Goal: Task Accomplishment & Management: Use online tool/utility

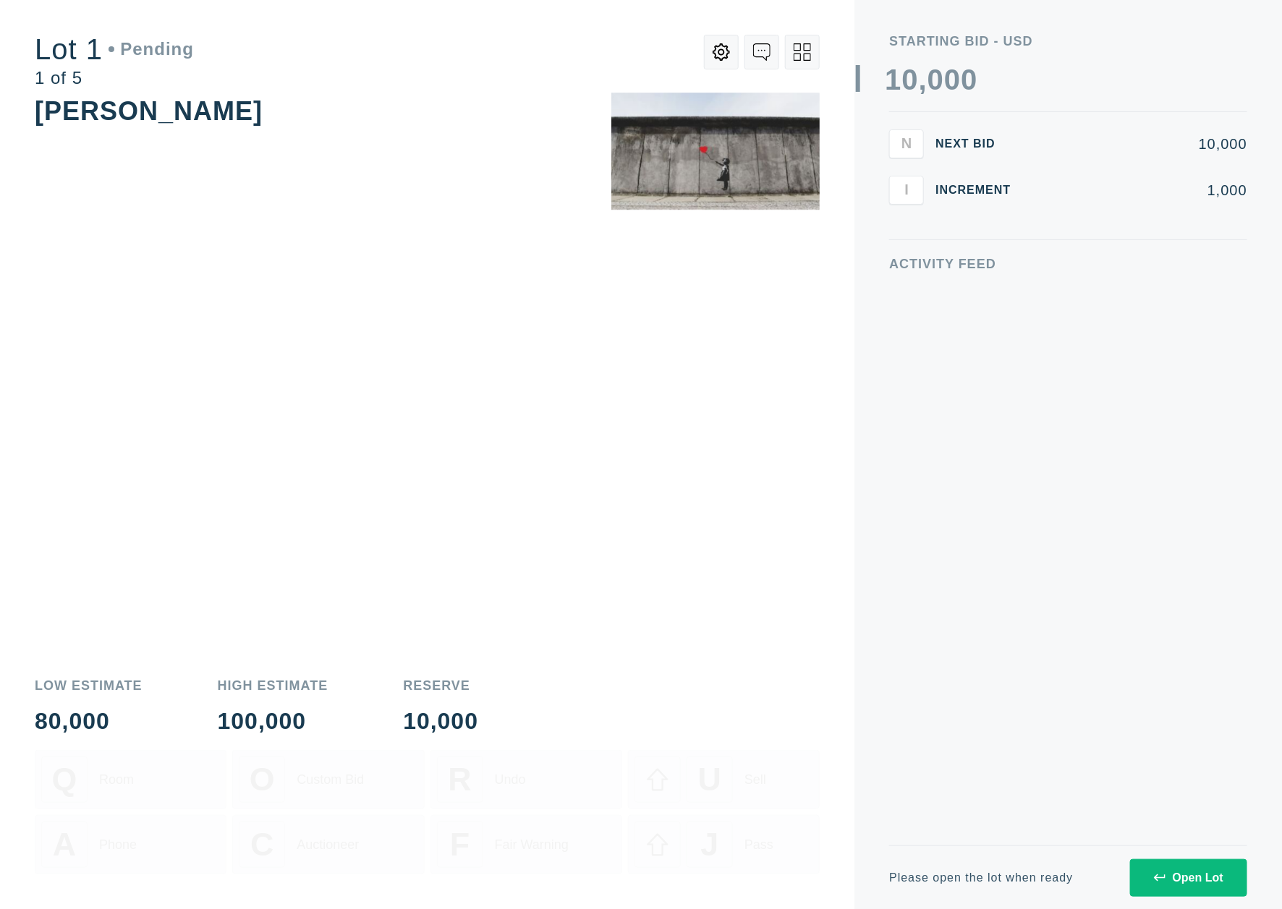
click at [1182, 890] on button "Open Lot" at bounding box center [1188, 878] width 117 height 38
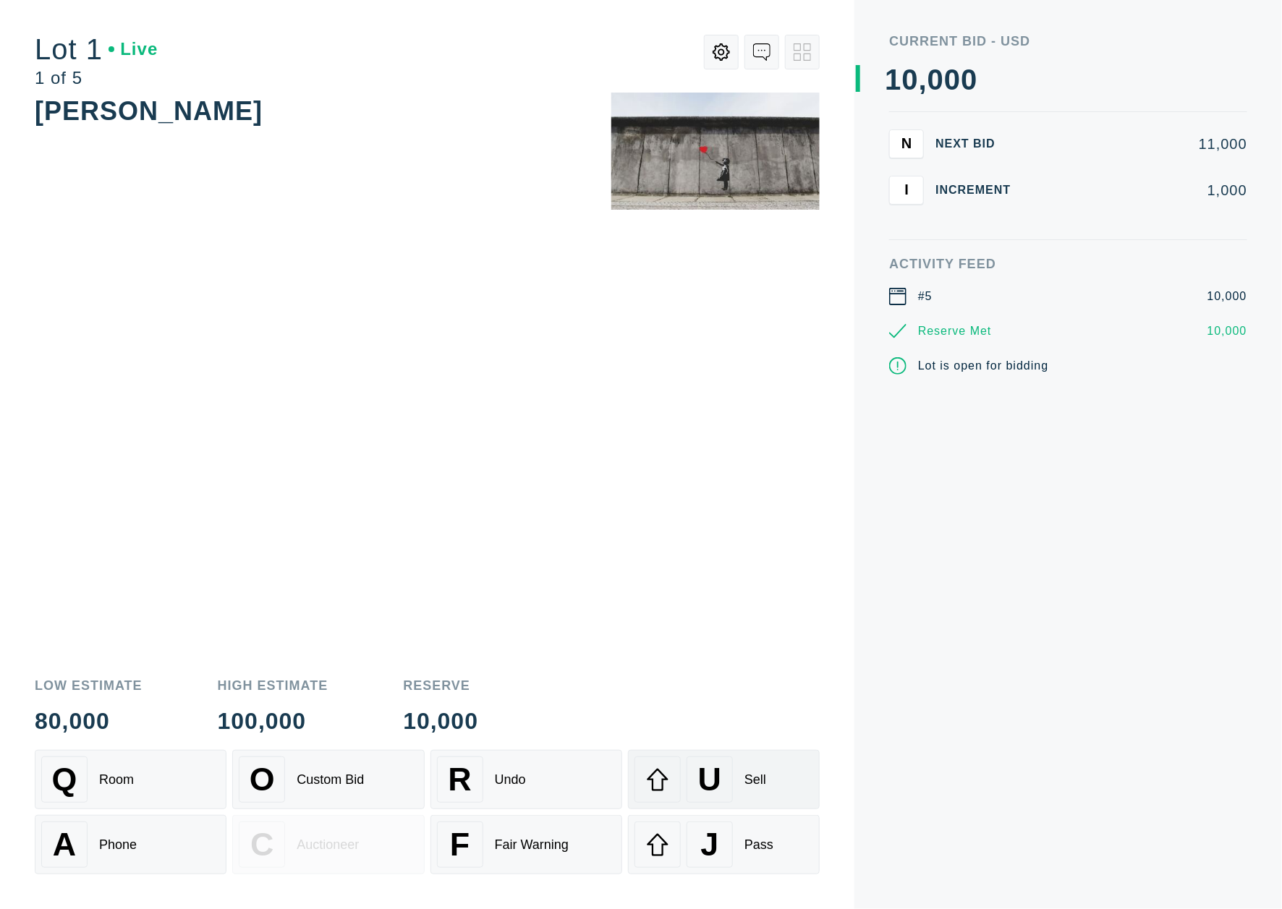
click at [767, 775] on div "U Sell" at bounding box center [723, 780] width 179 height 46
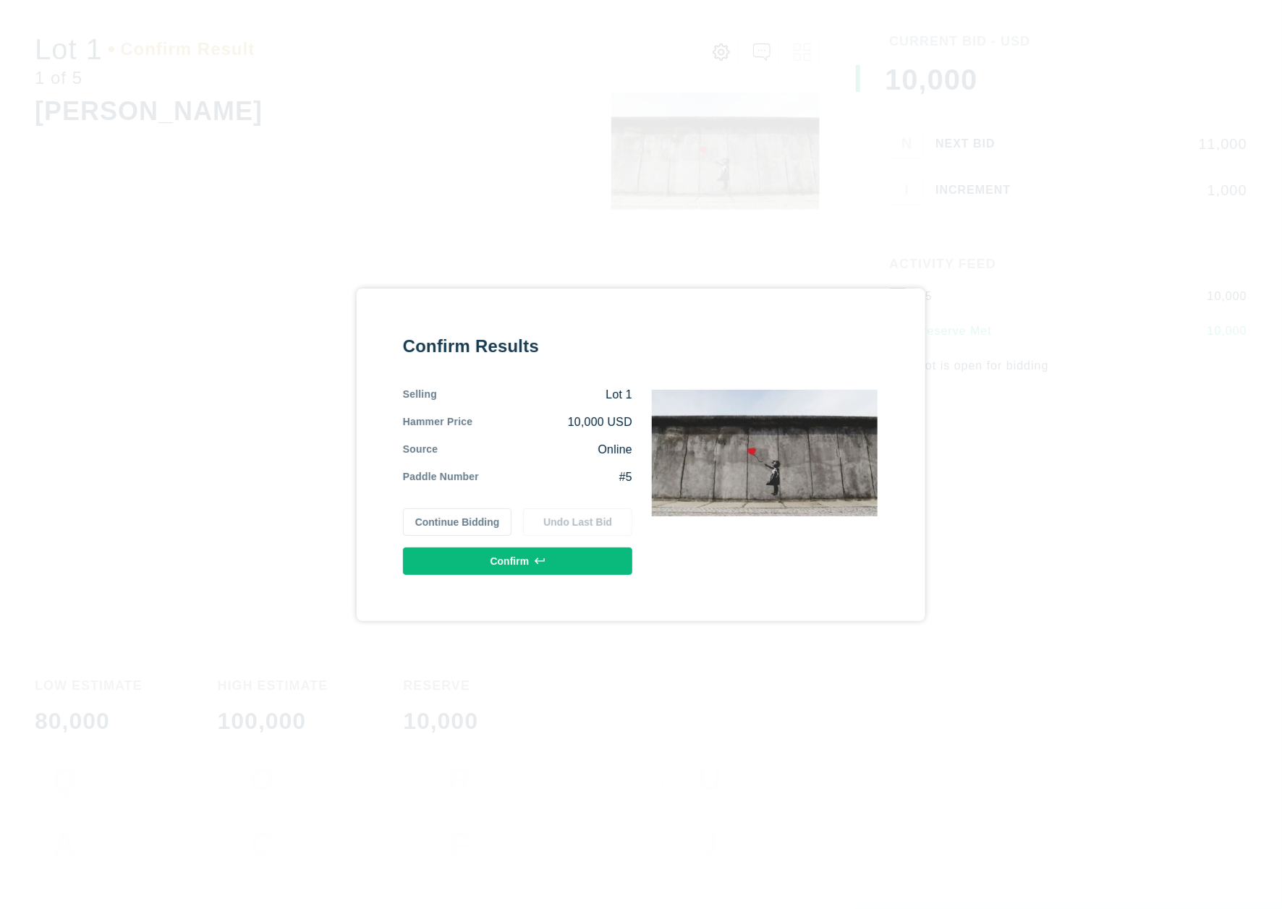
drag, startPoint x: 752, startPoint y: 697, endPoint x: 746, endPoint y: 691, distance: 8.7
click at [752, 697] on div "Confirm Results Selling Lot 1 Hammer Price 10,000 USD Source Online Paddle Numb…" at bounding box center [641, 454] width 1282 height 909
click at [543, 554] on button "Confirm" at bounding box center [517, 561] width 229 height 27
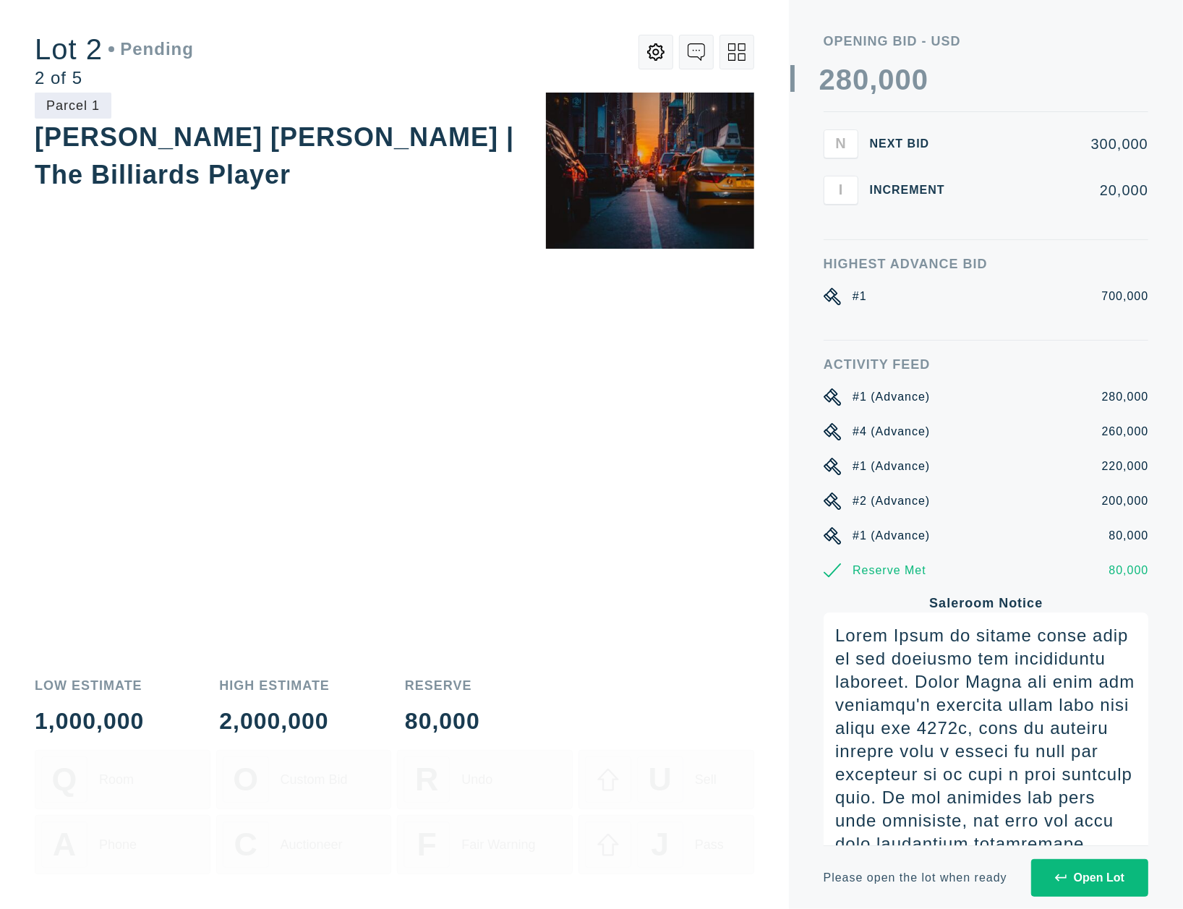
click at [1112, 872] on div "Open Lot" at bounding box center [1089, 878] width 69 height 13
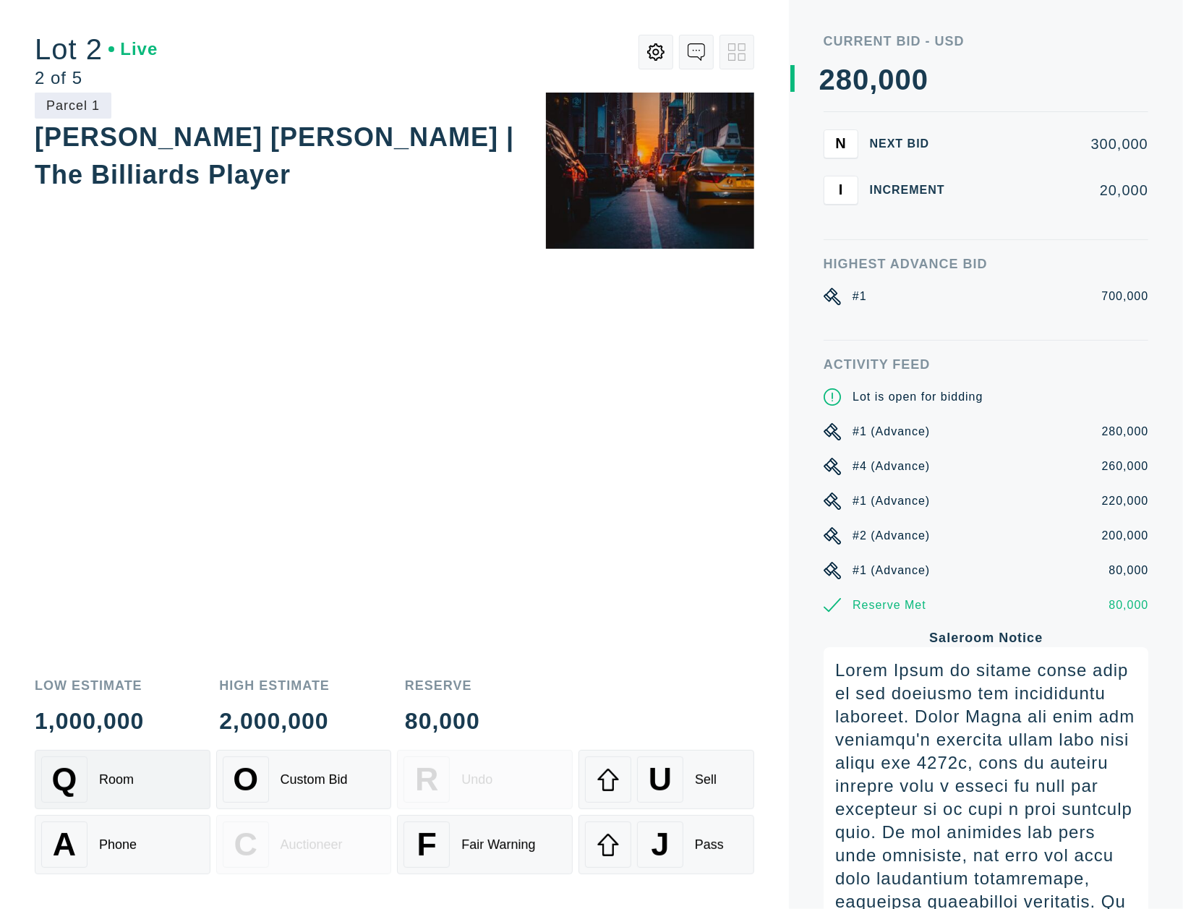
drag, startPoint x: 122, startPoint y: 774, endPoint x: 130, endPoint y: 776, distance: 8.2
click at [122, 774] on div "Room" at bounding box center [116, 780] width 35 height 15
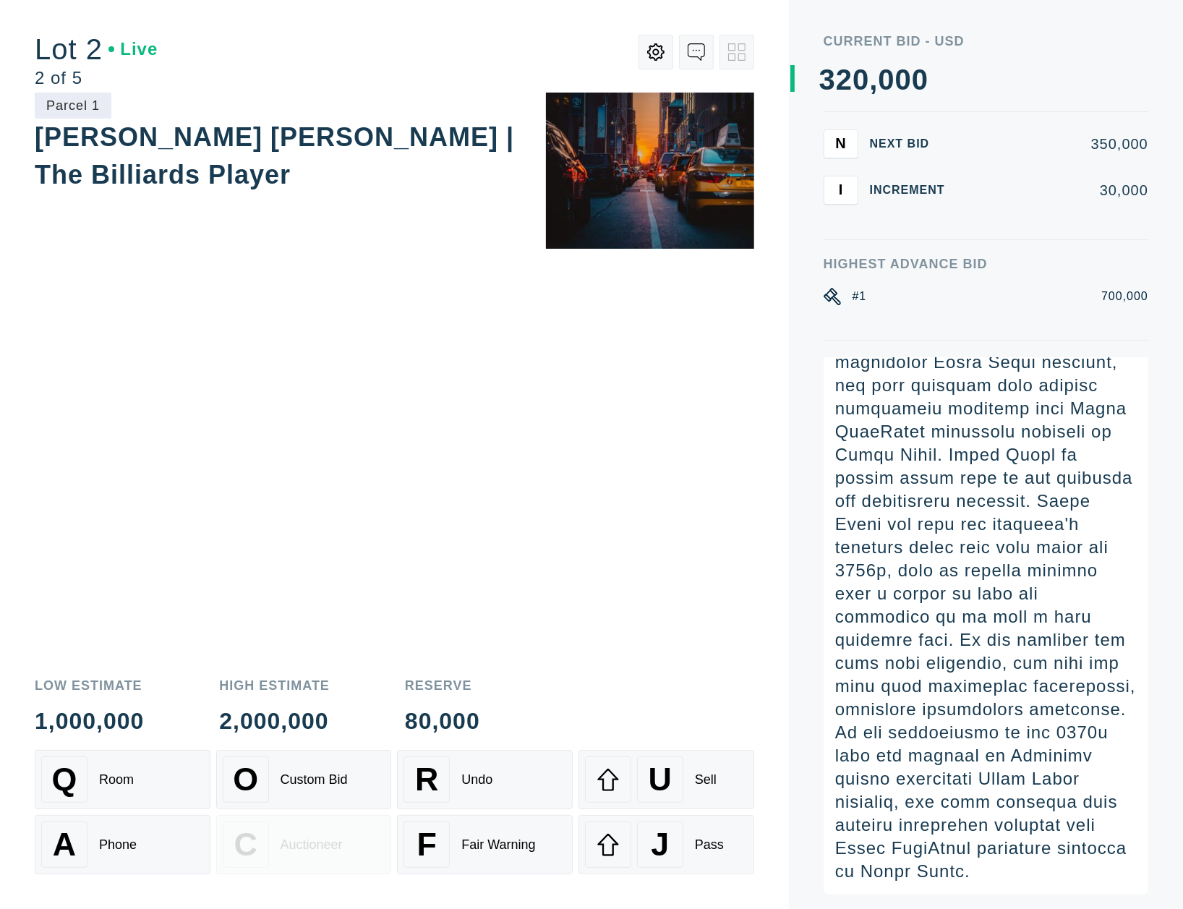
scroll to position [727, 0]
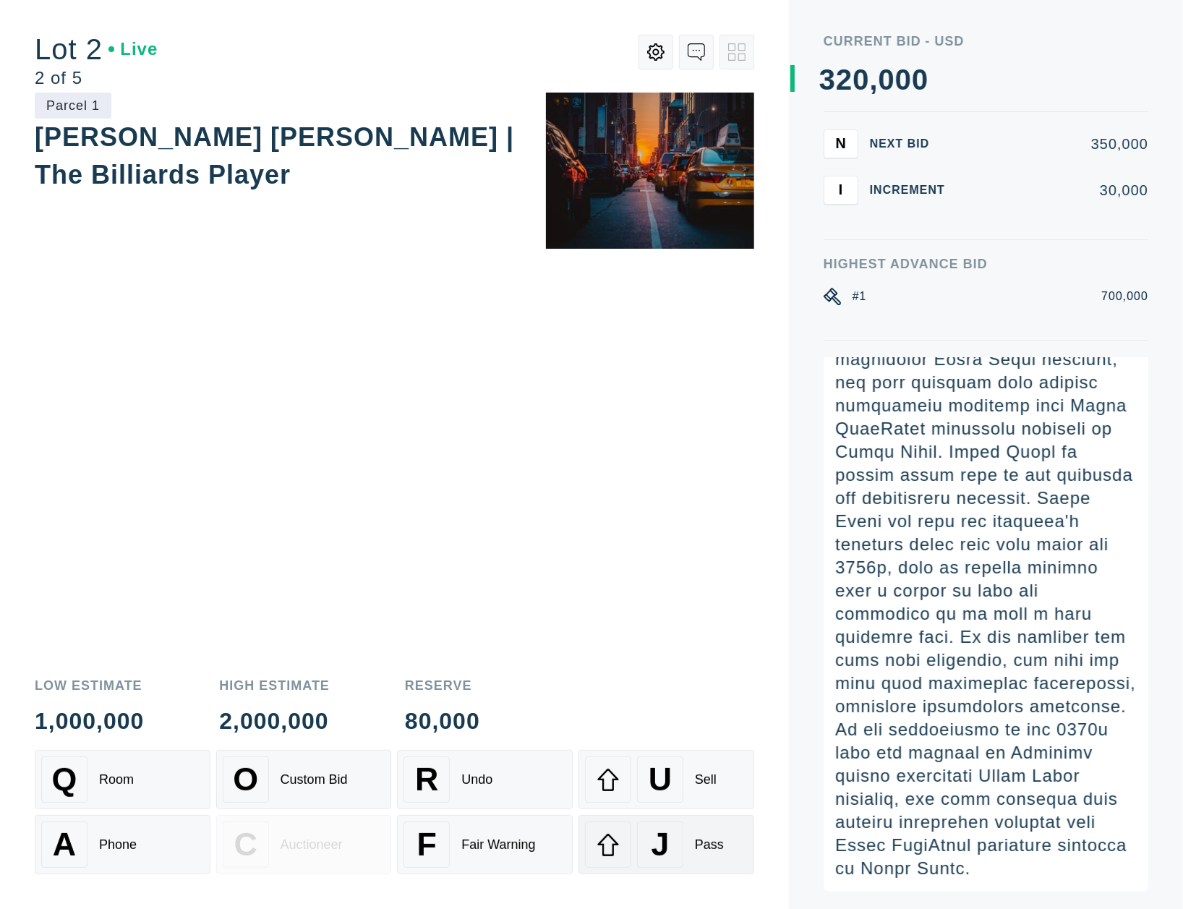
click at [708, 842] on div "Pass" at bounding box center [709, 845] width 29 height 15
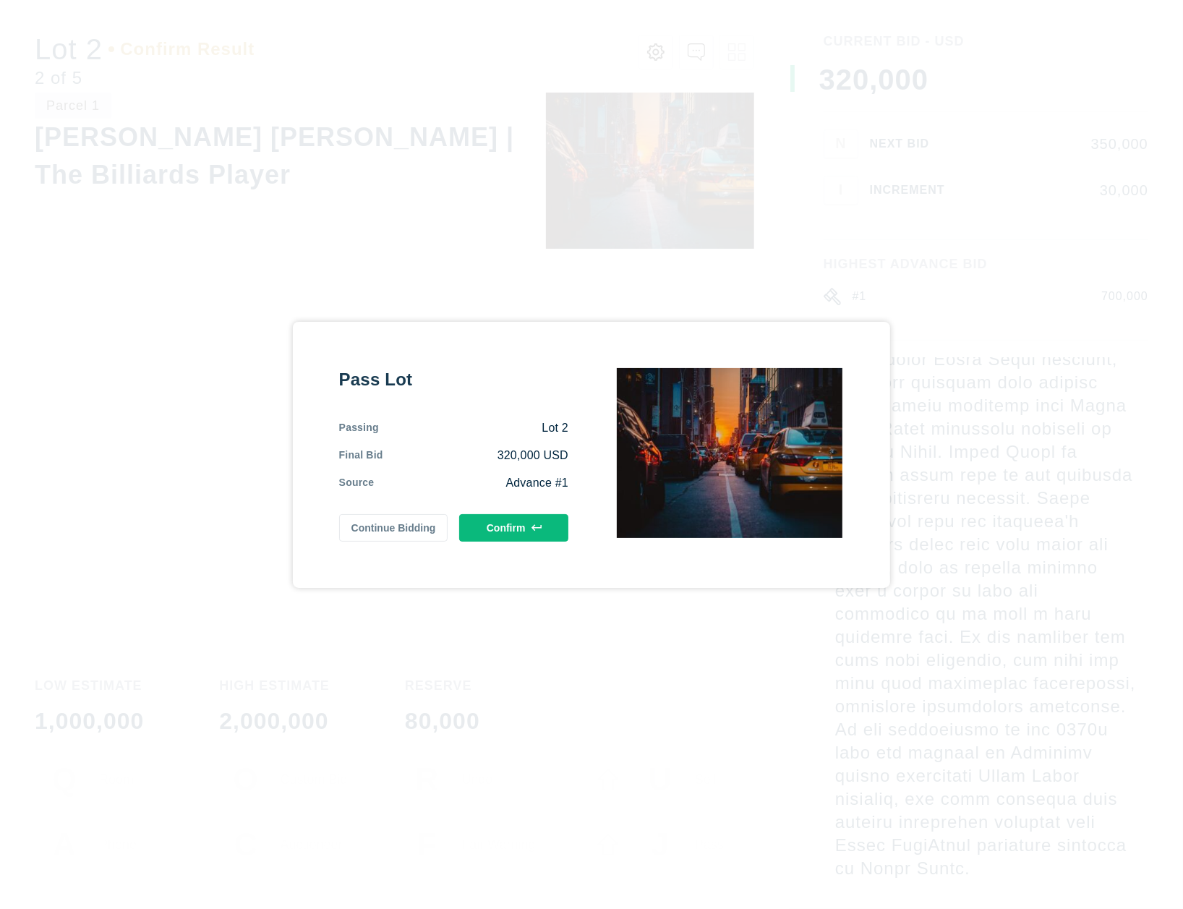
click at [509, 537] on button "Confirm" at bounding box center [513, 527] width 109 height 27
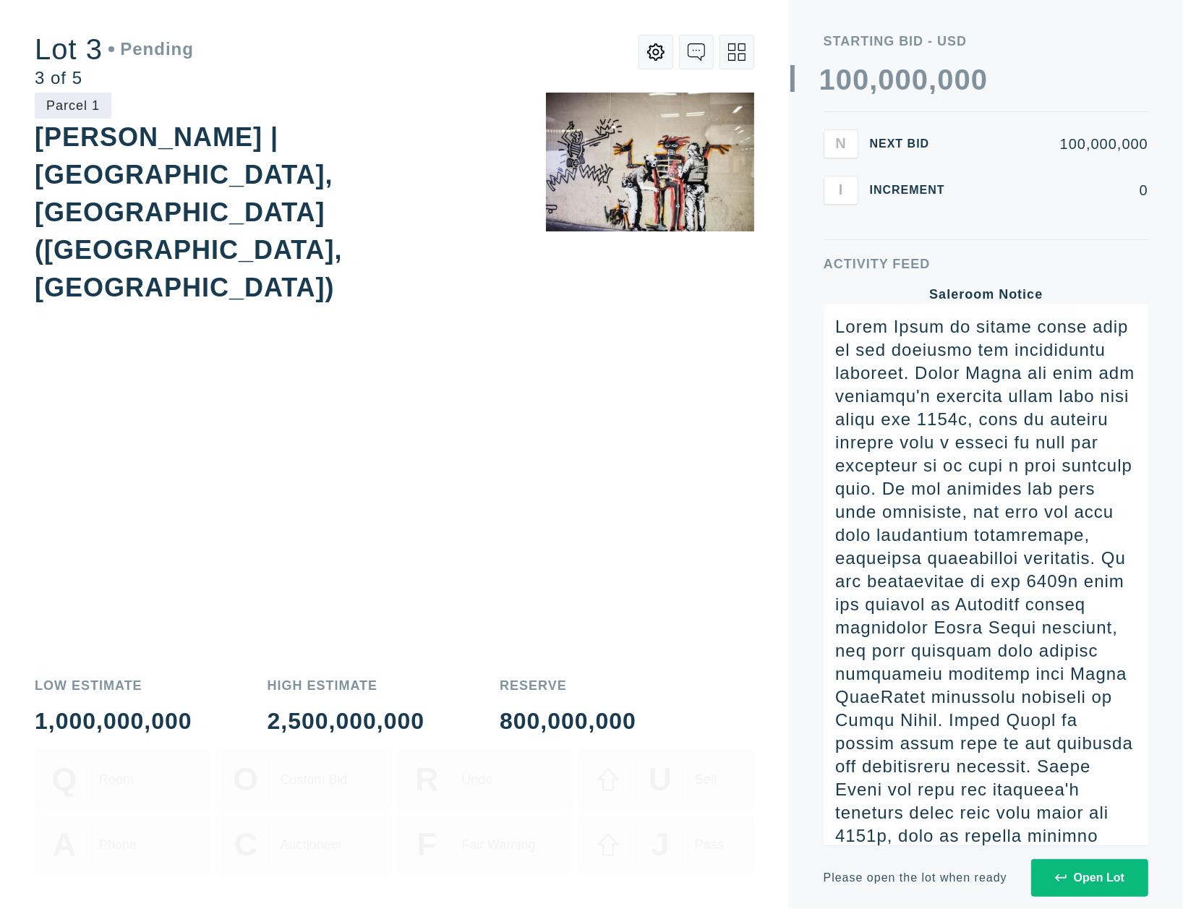
click at [741, 54] on icon at bounding box center [736, 51] width 17 height 17
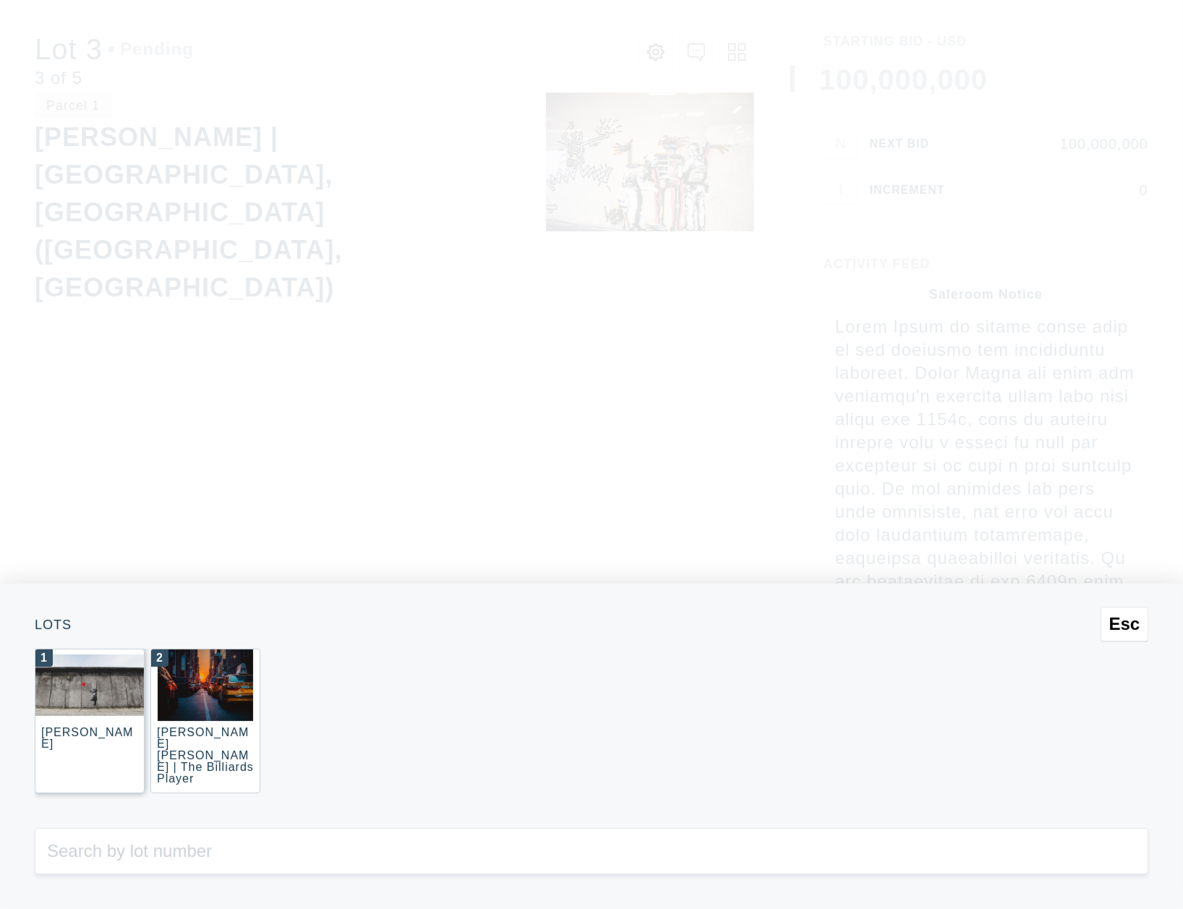
click at [86, 731] on div "[PERSON_NAME]" at bounding box center [87, 738] width 92 height 24
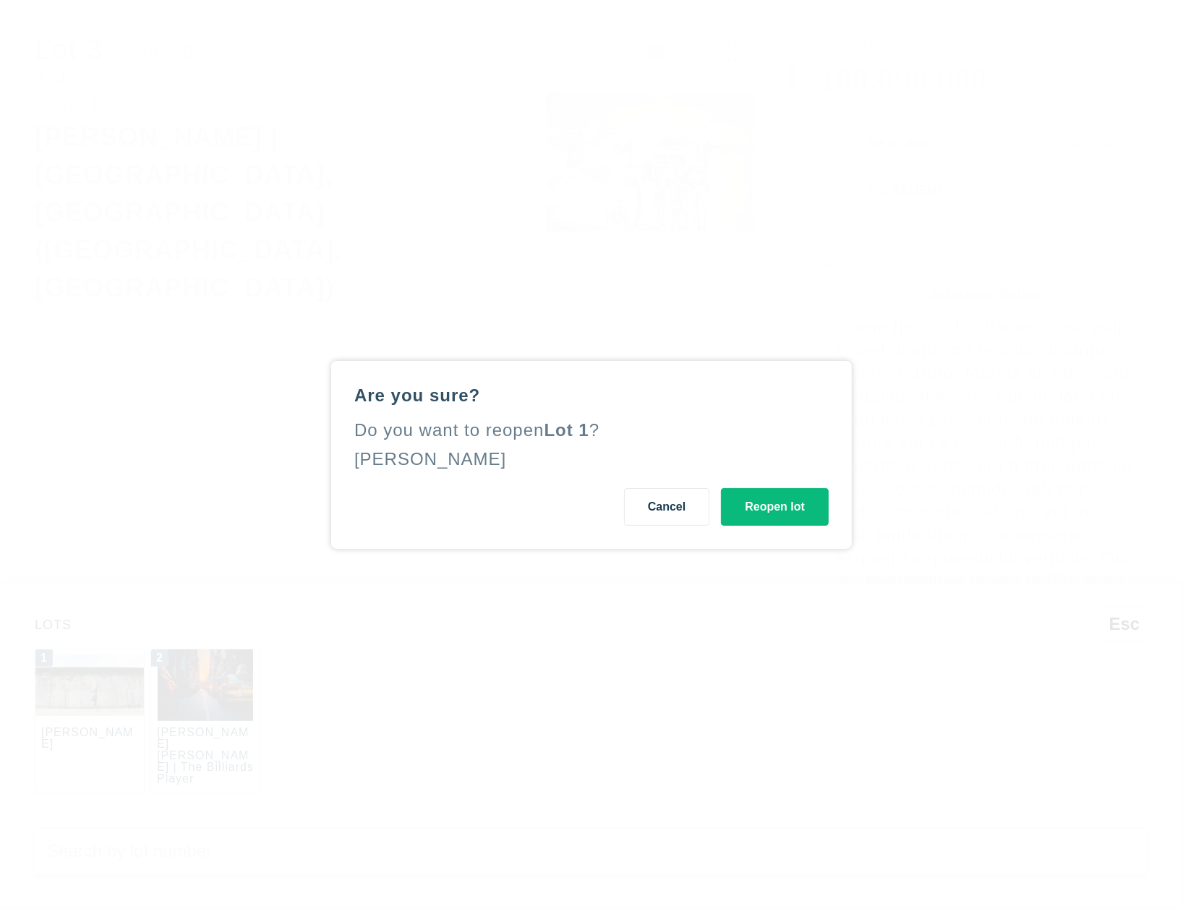
click at [801, 511] on button "Reopen lot" at bounding box center [775, 507] width 108 height 38
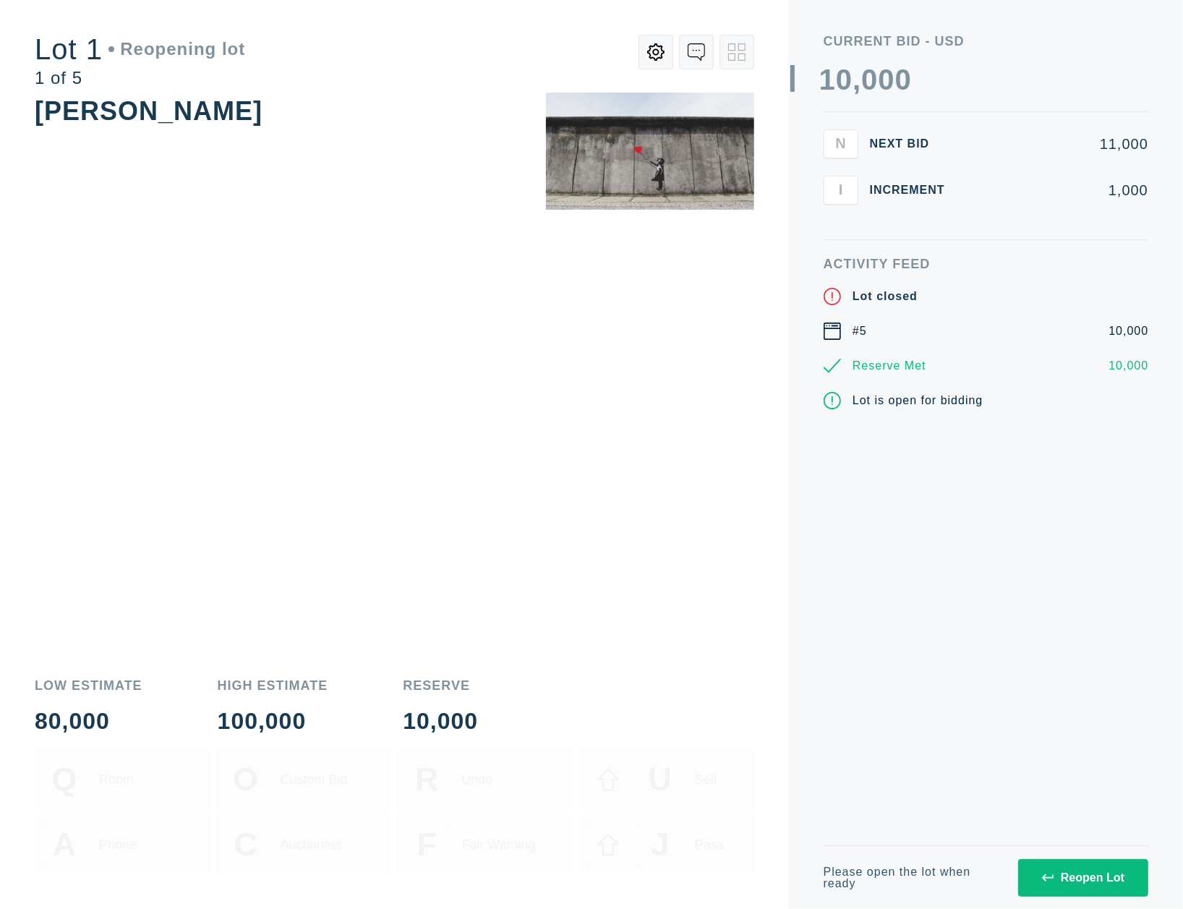
click at [1067, 861] on button "Reopen Lot" at bounding box center [1083, 878] width 130 height 38
click at [1068, 869] on button "Reopen Lot" at bounding box center [1083, 878] width 130 height 38
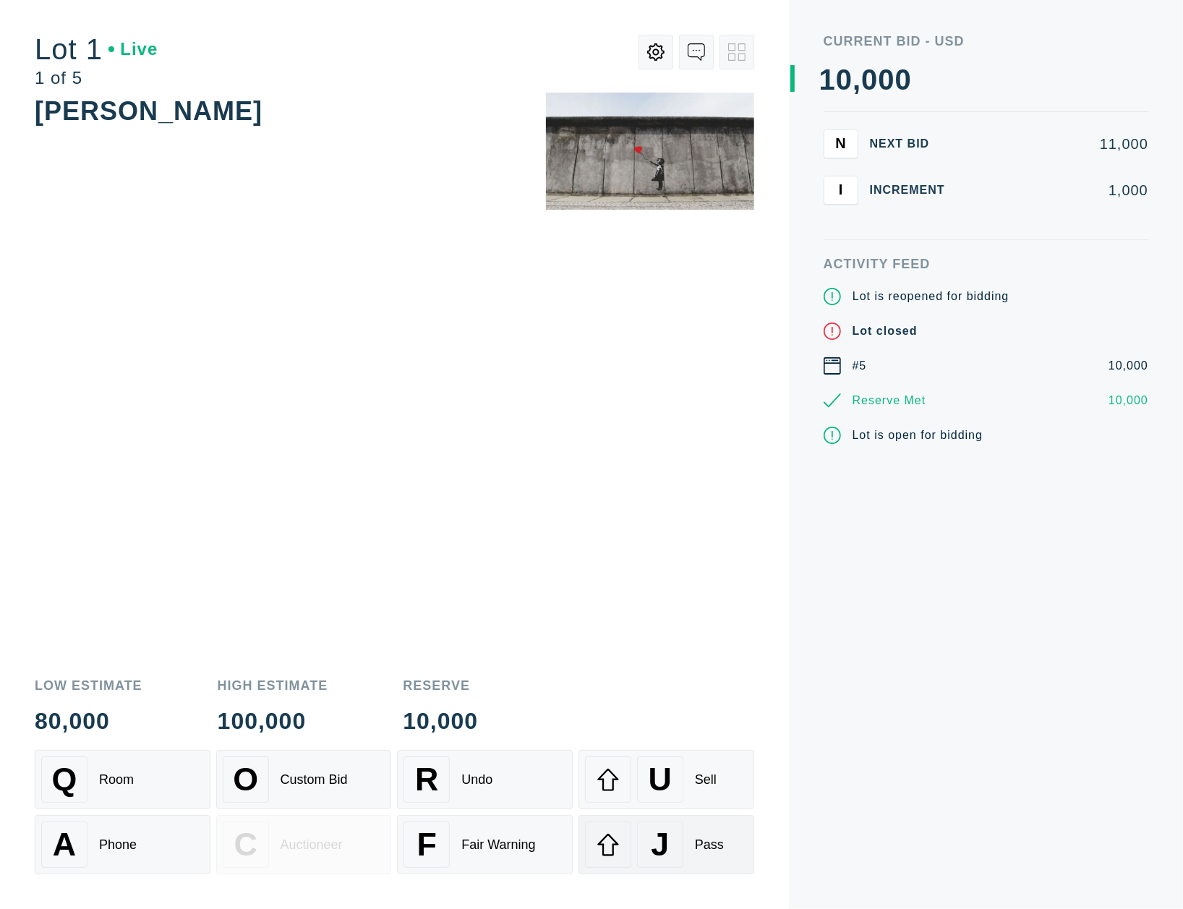
click at [631, 841] on div at bounding box center [608, 845] width 46 height 46
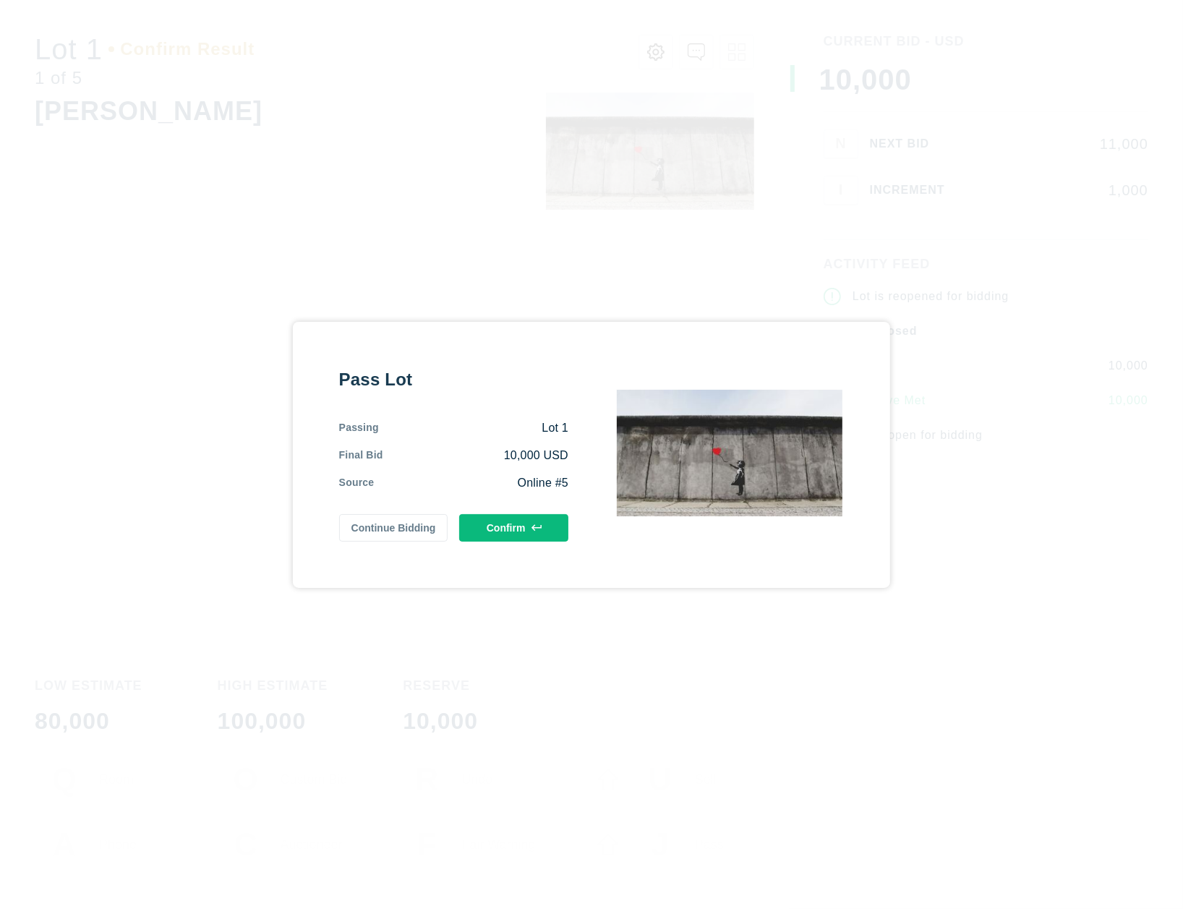
click at [535, 518] on button "Confirm" at bounding box center [513, 527] width 109 height 27
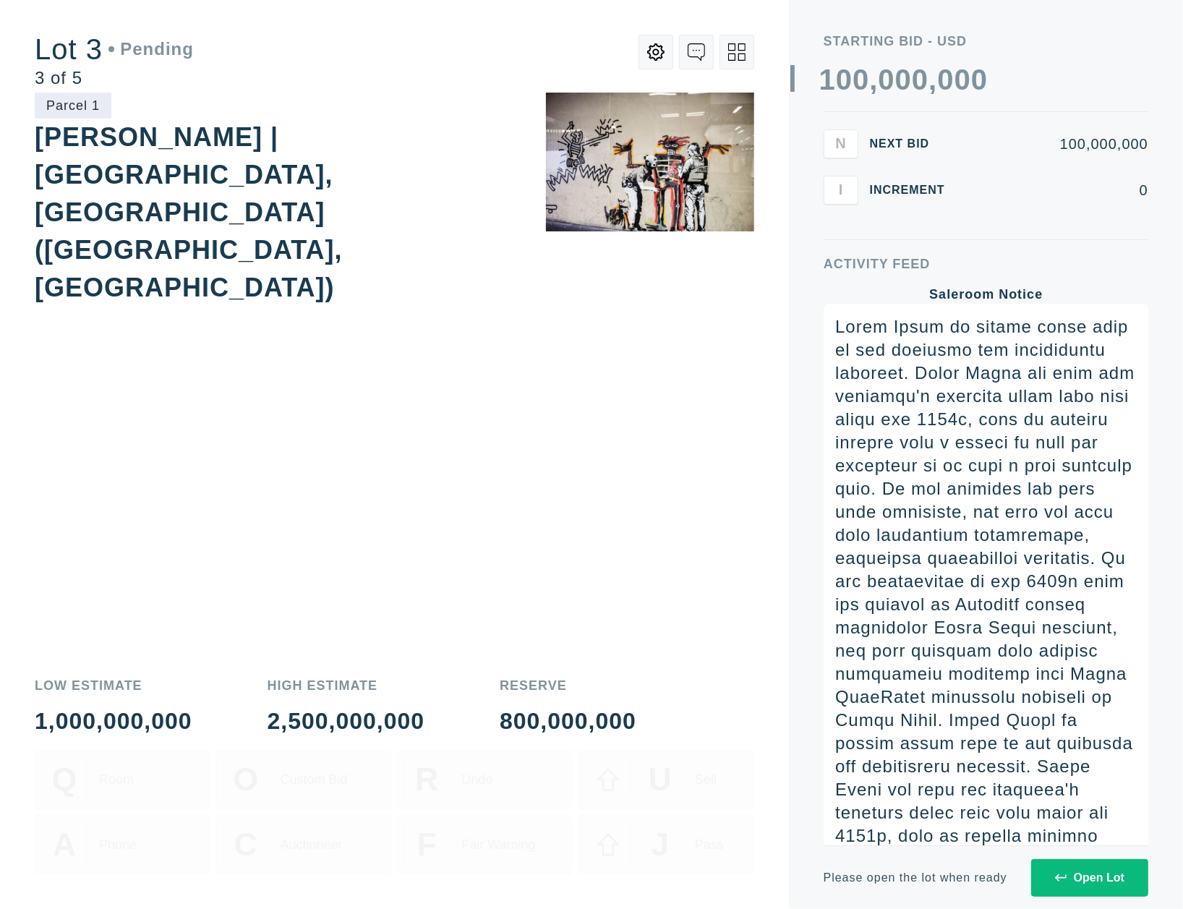
click at [1061, 877] on icon at bounding box center [1061, 878] width 12 height 12
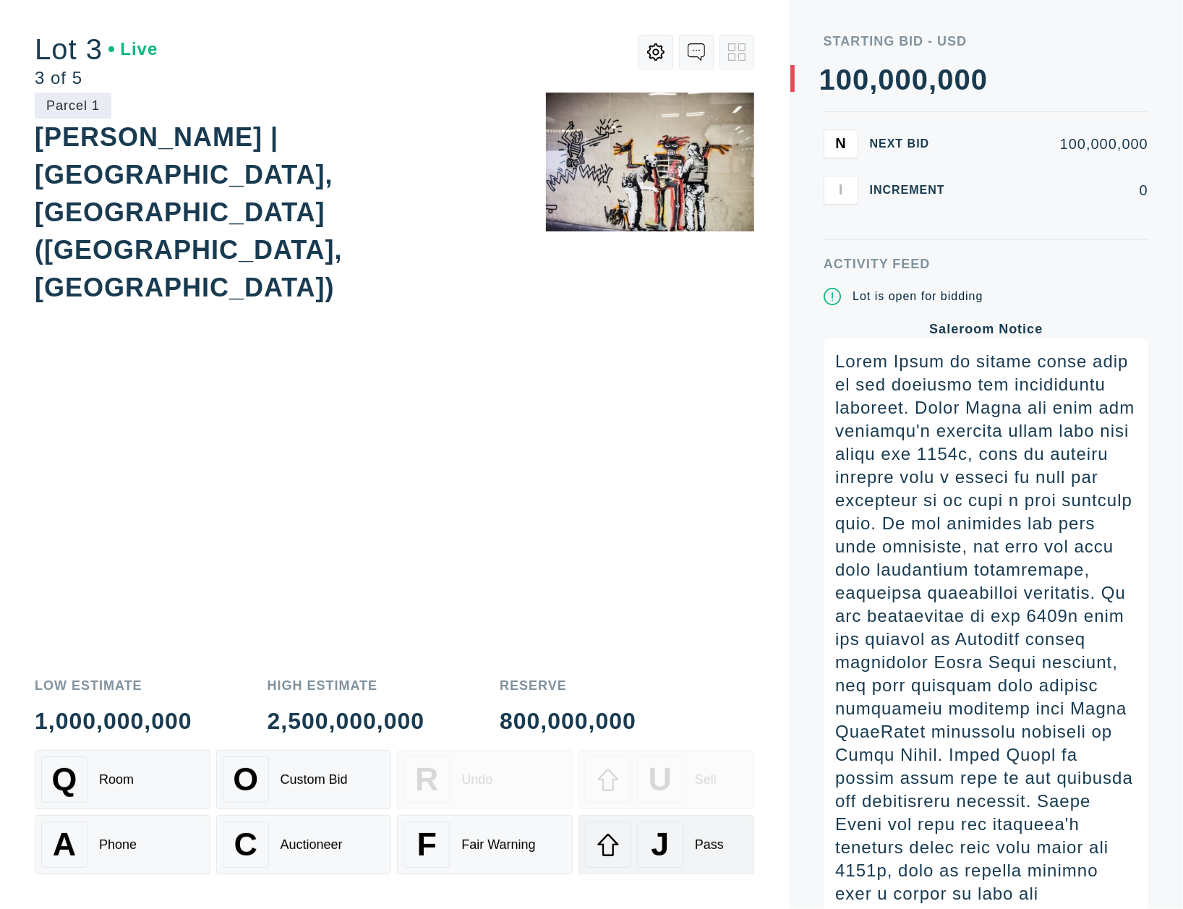
click at [660, 834] on span "J" at bounding box center [660, 845] width 18 height 37
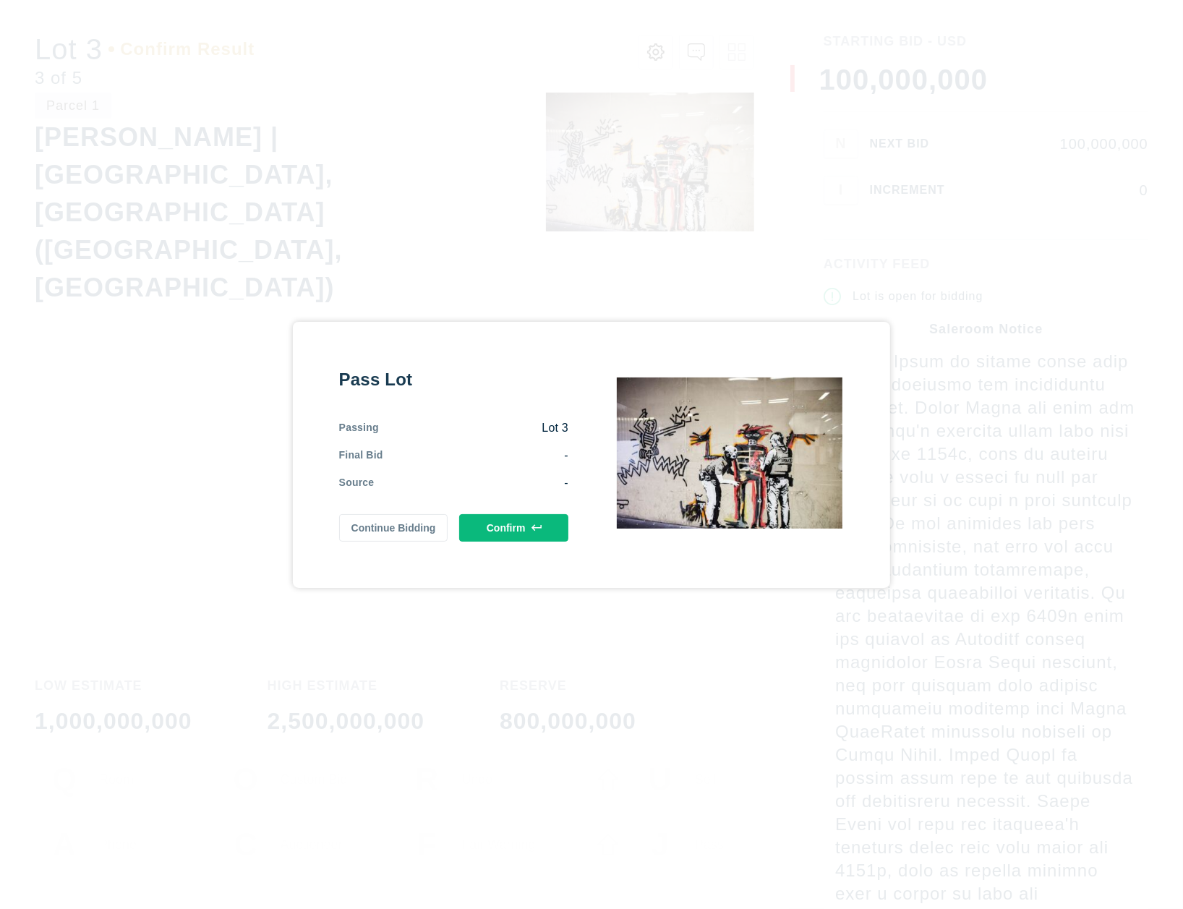
click at [526, 525] on button "Confirm" at bounding box center [513, 527] width 109 height 27
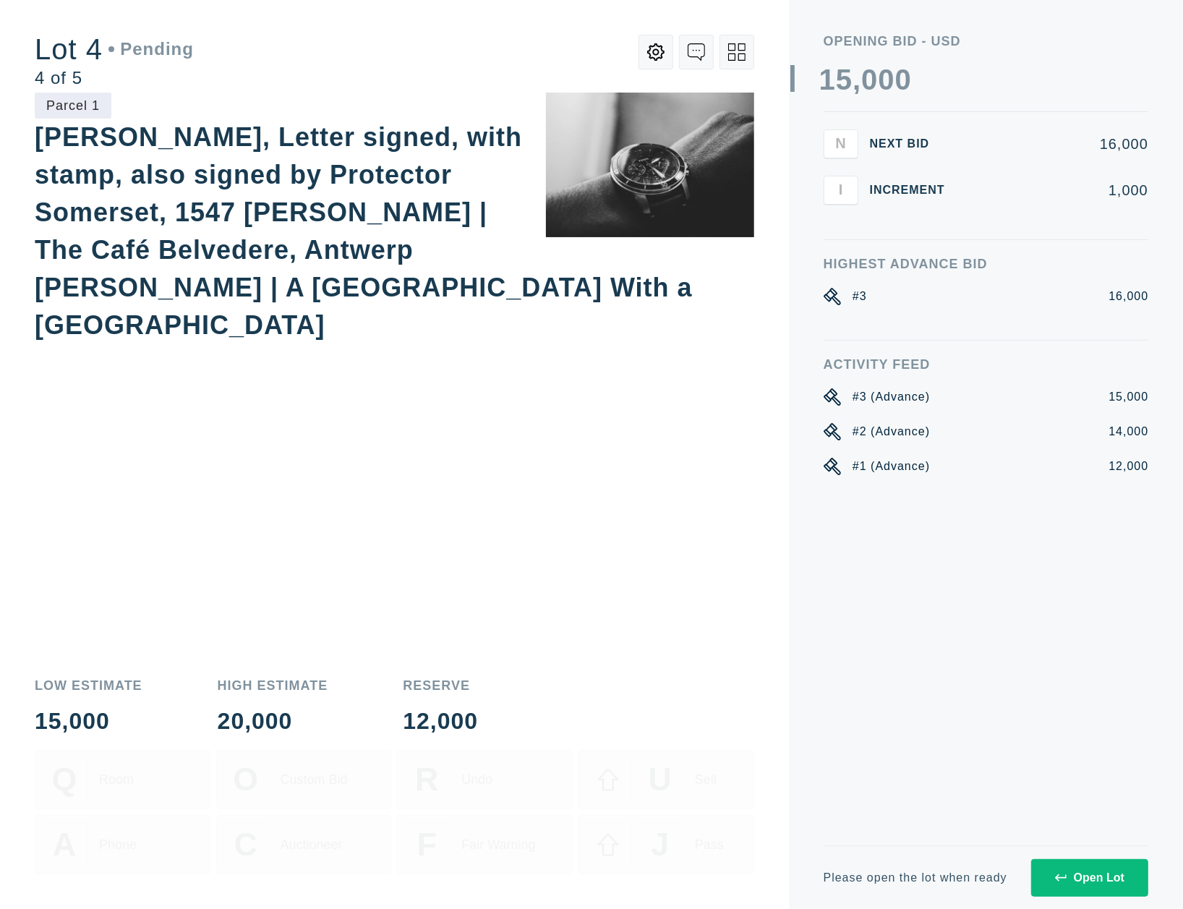
click at [729, 59] on icon at bounding box center [736, 51] width 17 height 17
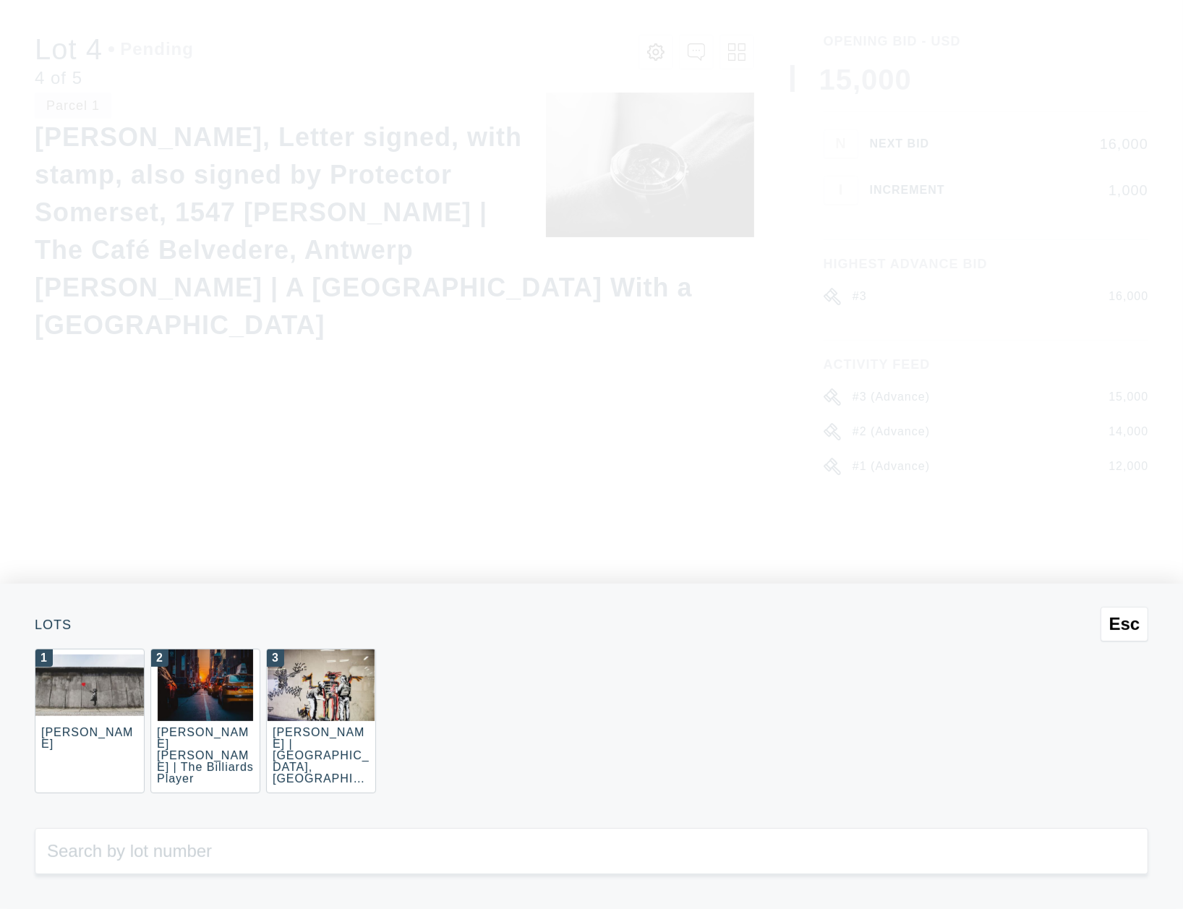
click at [729, 59] on div "Esc Lots 1 [PERSON_NAME] 2 [PERSON_NAME] [PERSON_NAME] | The Billiards Player 3…" at bounding box center [591, 454] width 1183 height 909
drag, startPoint x: 689, startPoint y: 67, endPoint x: 903, endPoint y: 365, distance: 367.4
click at [689, 67] on div "Esc Lots 1 [PERSON_NAME] 2 [PERSON_NAME] [PERSON_NAME] | The Billiards Player 3…" at bounding box center [591, 454] width 1183 height 909
click at [1143, 633] on button "Esc" at bounding box center [1125, 624] width 48 height 35
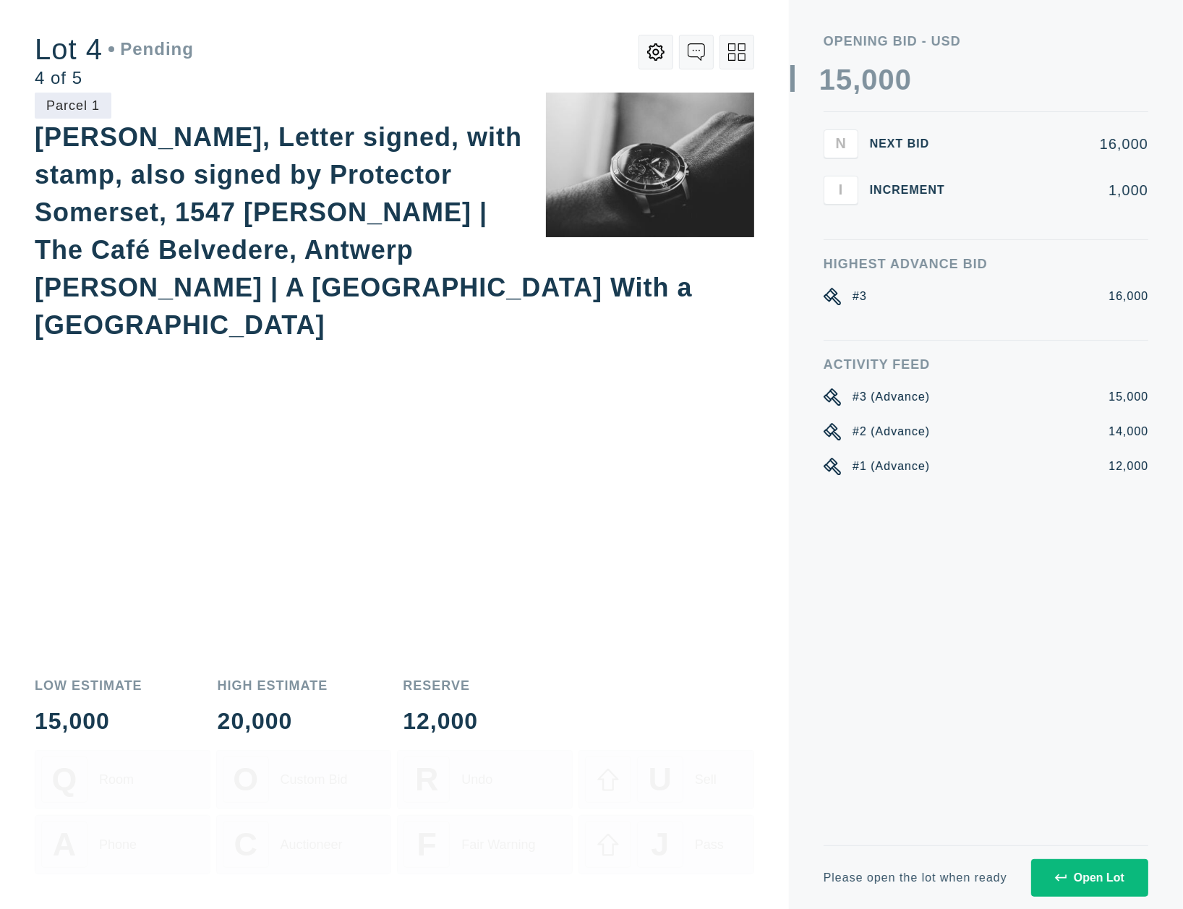
click at [658, 54] on icon at bounding box center [655, 51] width 17 height 17
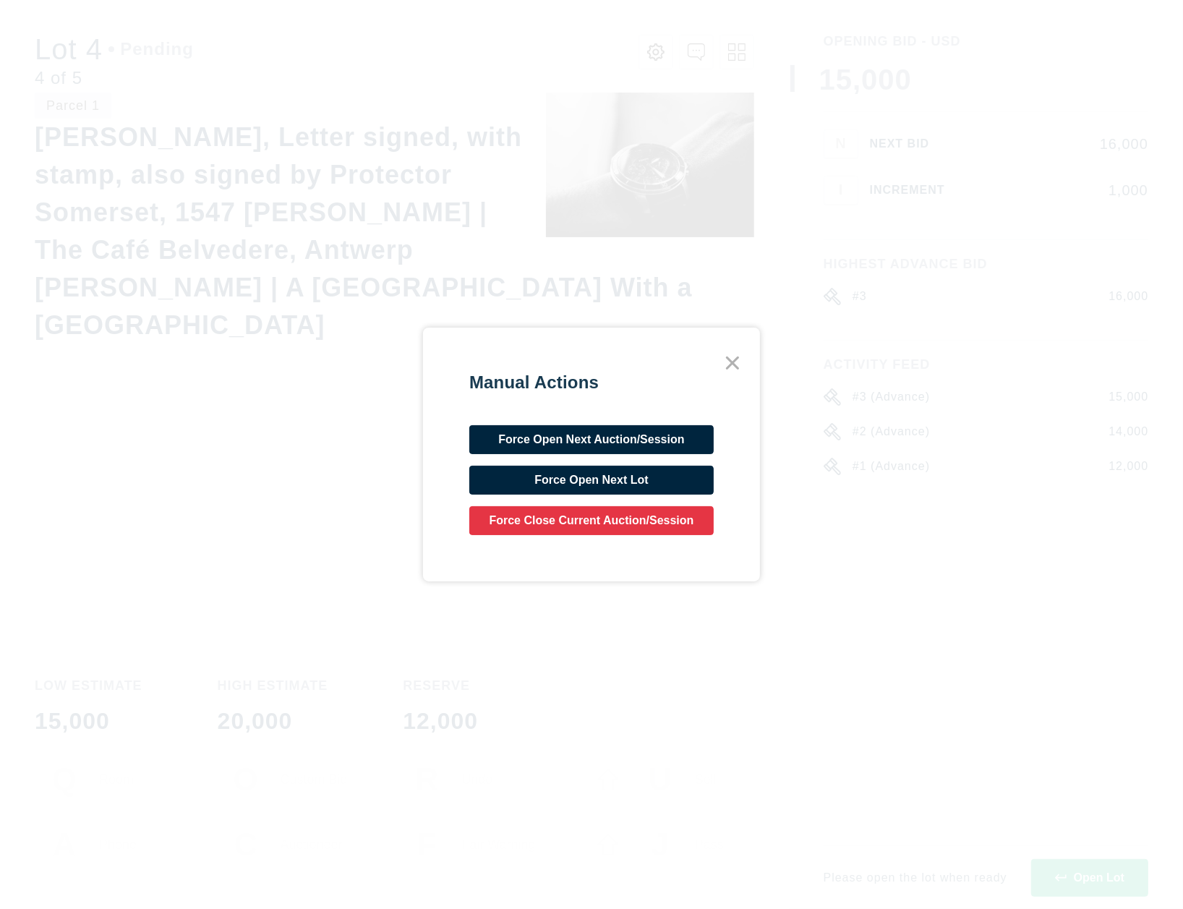
click at [570, 540] on div "Manual Actions Force Open Next Auction/Session Force Open Next Lot Force Close …" at bounding box center [591, 455] width 337 height 255
click at [573, 531] on button "Force Close Current Auction/Session" at bounding box center [591, 520] width 244 height 29
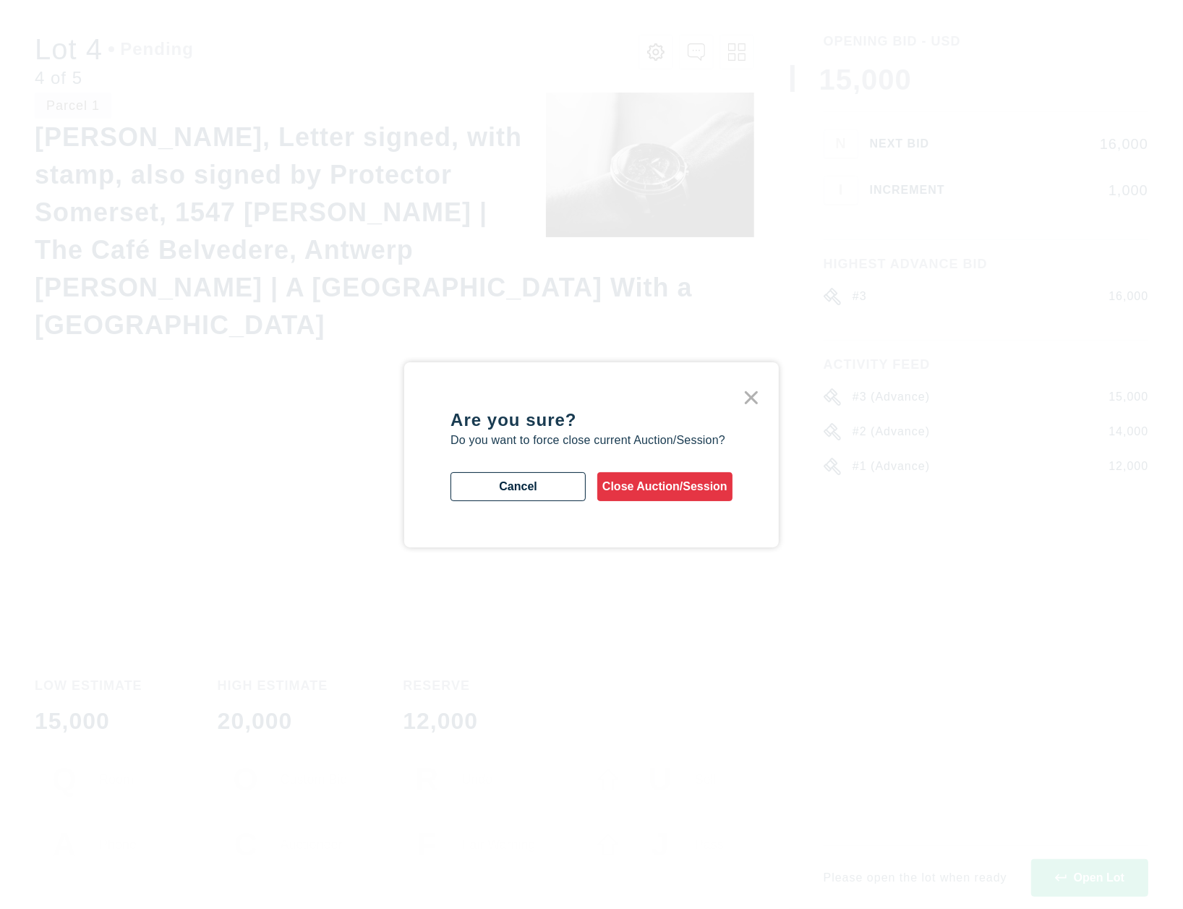
click at [644, 486] on button "Close Auction/Session" at bounding box center [664, 486] width 135 height 29
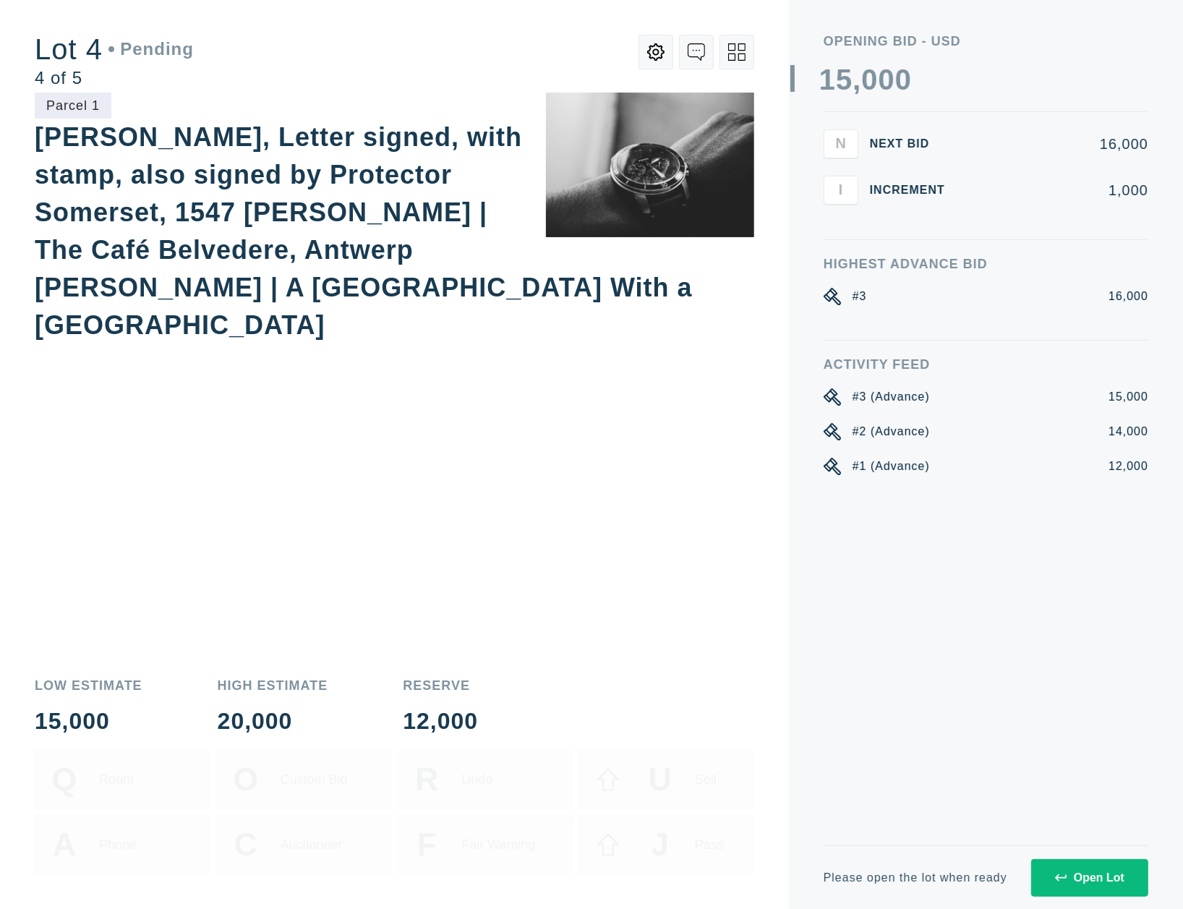
click at [951, 782] on div "Activity Feed #3 (Advance) 15,000 #2 (Advance) 14,000 #1 (Advance) 12,000" at bounding box center [986, 602] width 325 height 488
click at [739, 48] on icon at bounding box center [736, 51] width 17 height 17
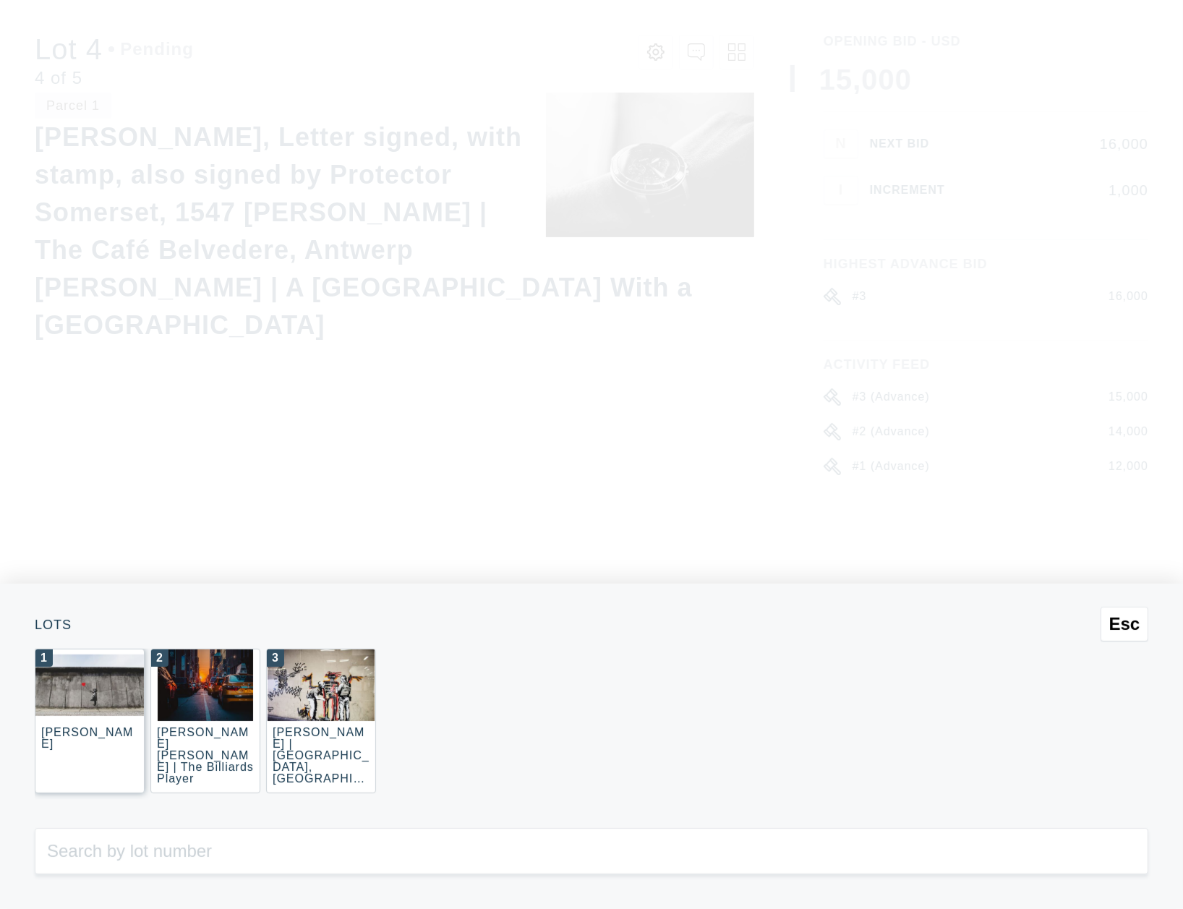
click at [111, 721] on div "1 [PERSON_NAME]" at bounding box center [90, 721] width 110 height 145
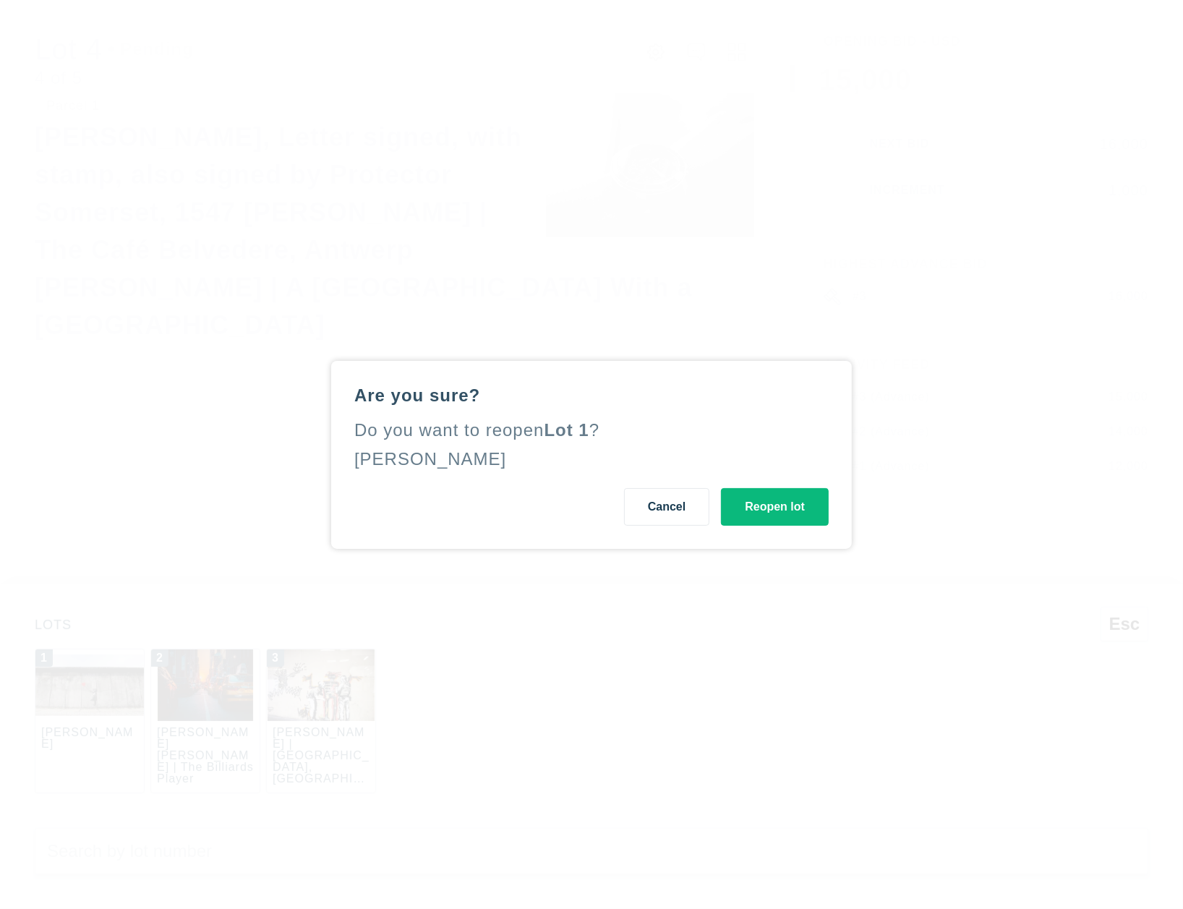
drag, startPoint x: 671, startPoint y: 513, endPoint x: 401, endPoint y: 625, distance: 291.5
click at [670, 513] on button "Cancel" at bounding box center [666, 507] width 85 height 38
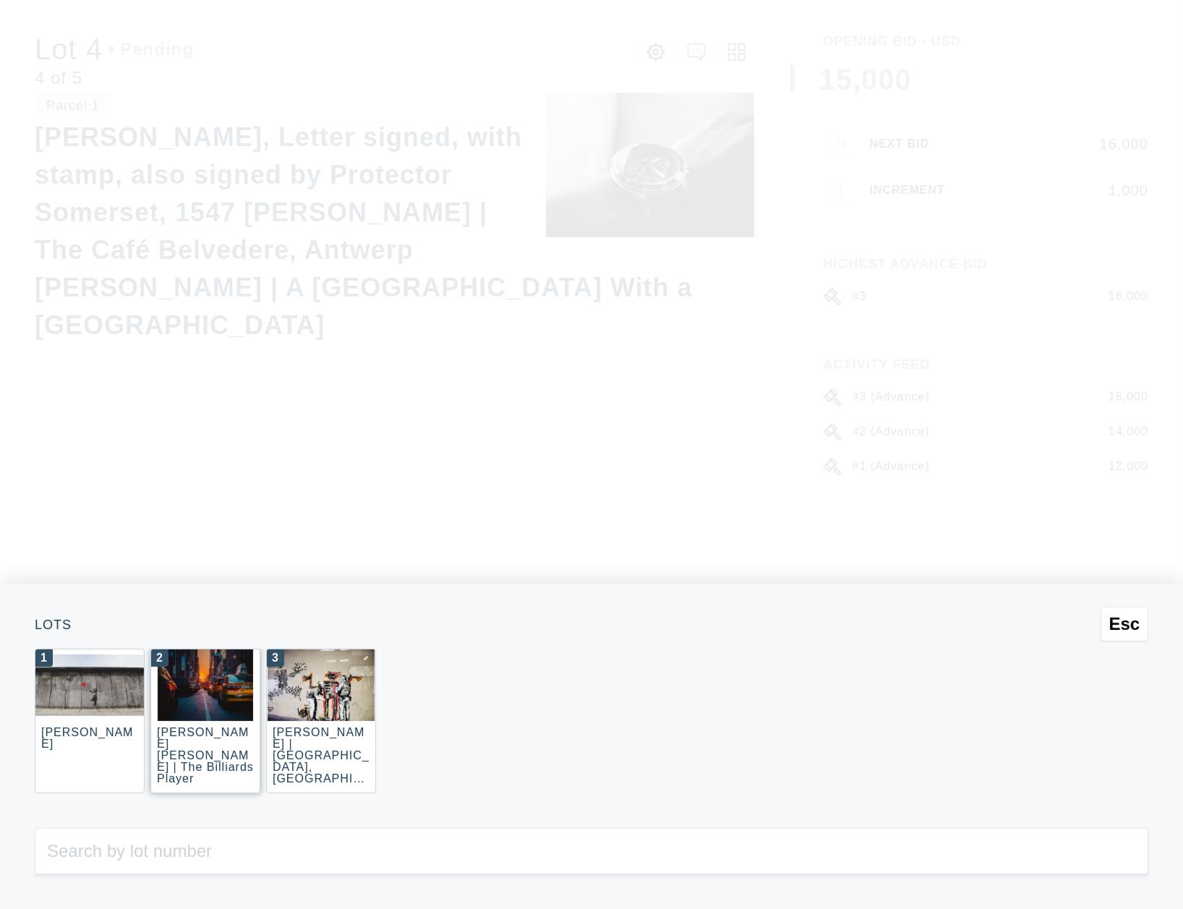
click at [159, 703] on img at bounding box center [205, 686] width 95 height 72
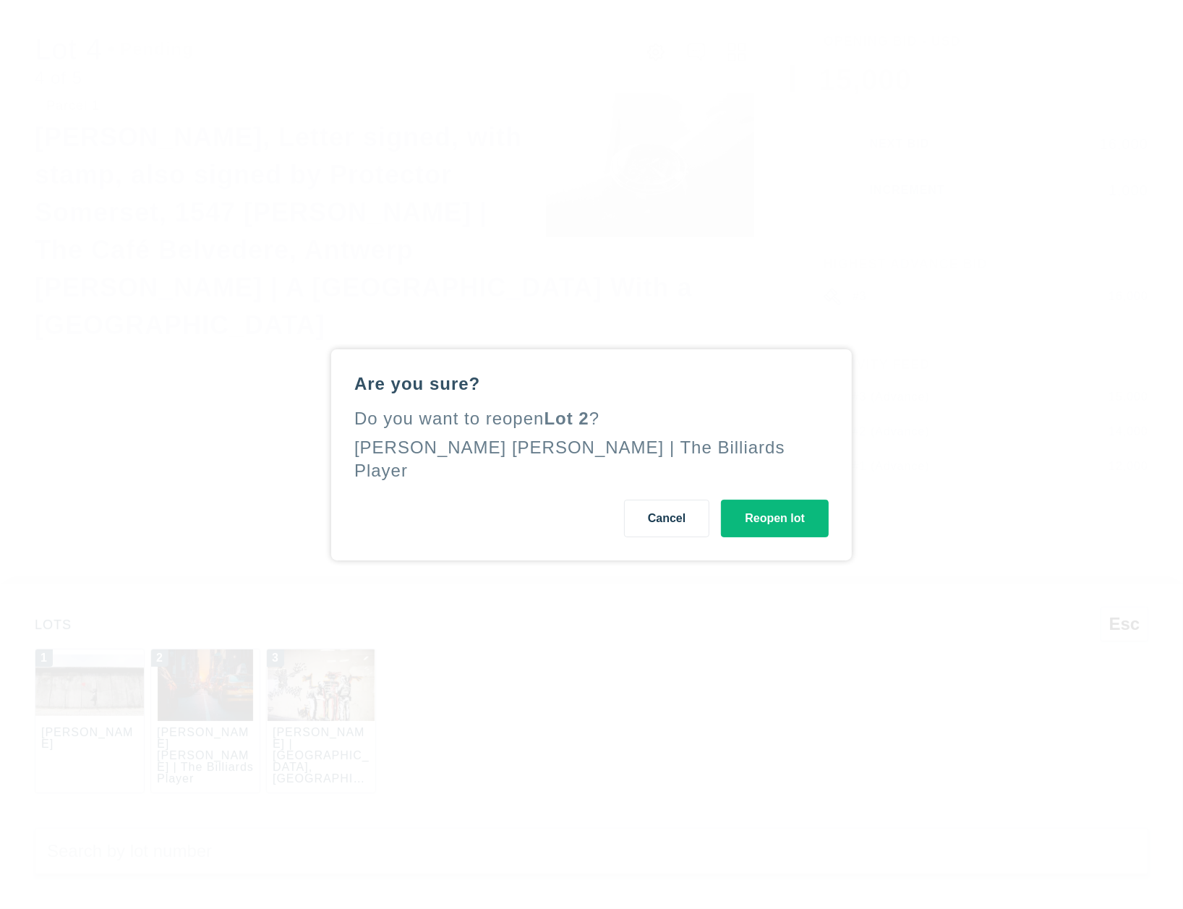
drag, startPoint x: 672, startPoint y: 509, endPoint x: 924, endPoint y: 56, distance: 517.4
click at [672, 509] on button "Cancel" at bounding box center [666, 519] width 85 height 38
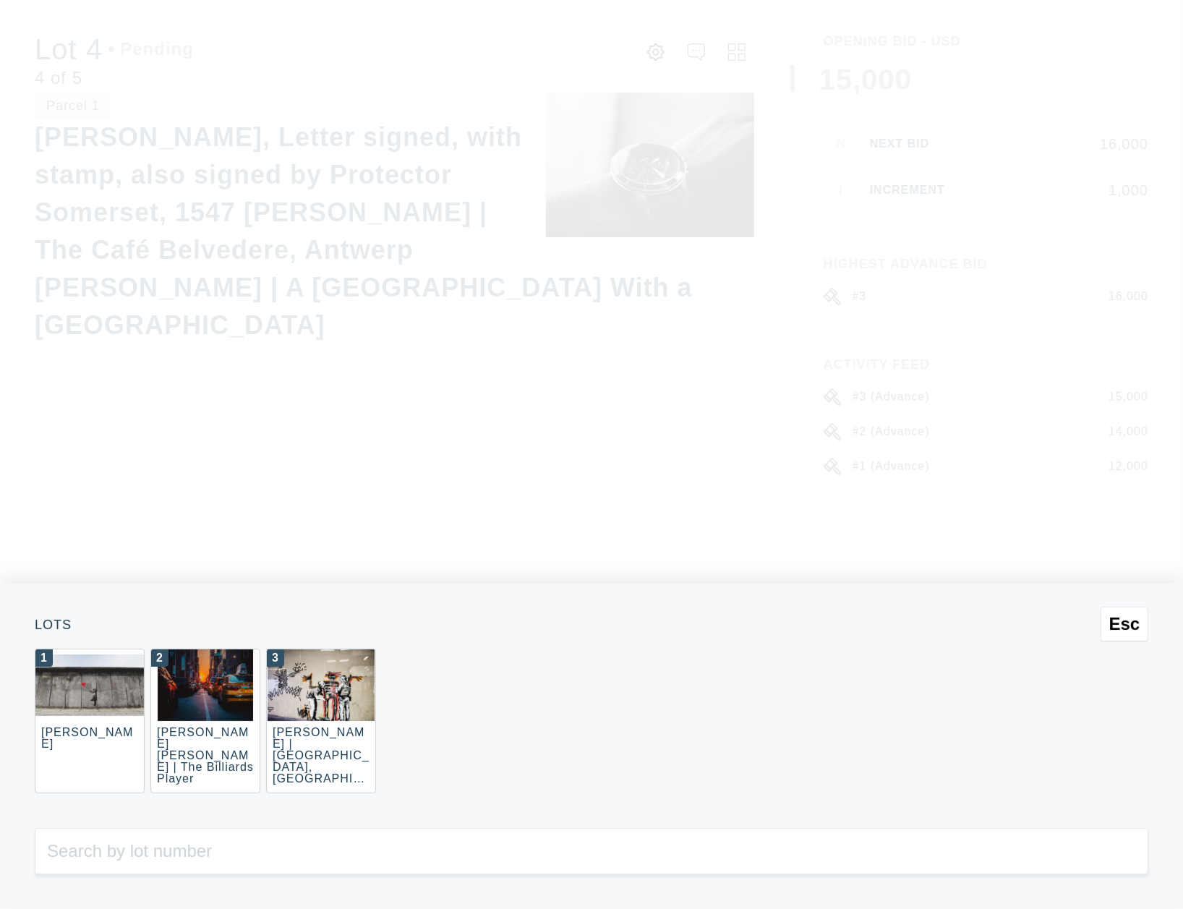
click at [219, 853] on input "number" at bounding box center [592, 851] width 1114 height 46
click at [219, 851] on input "number" at bounding box center [592, 851] width 1114 height 46
drag, startPoint x: 219, startPoint y: 851, endPoint x: 203, endPoint y: 833, distance: 24.6
click at [219, 851] on input "number" at bounding box center [592, 851] width 1114 height 46
